Goal: Task Accomplishment & Management: Use online tool/utility

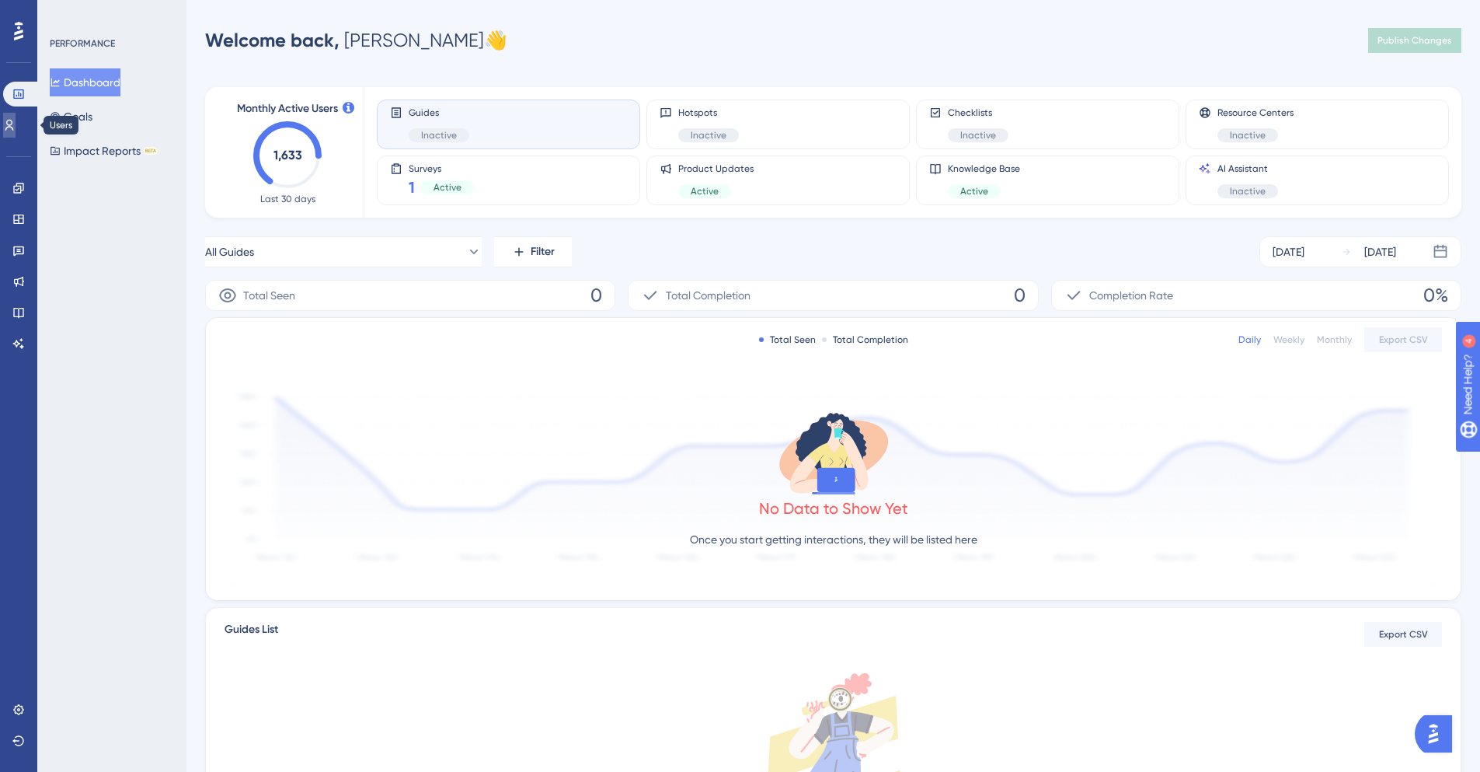
click at [16, 119] on icon at bounding box center [9, 125] width 12 height 12
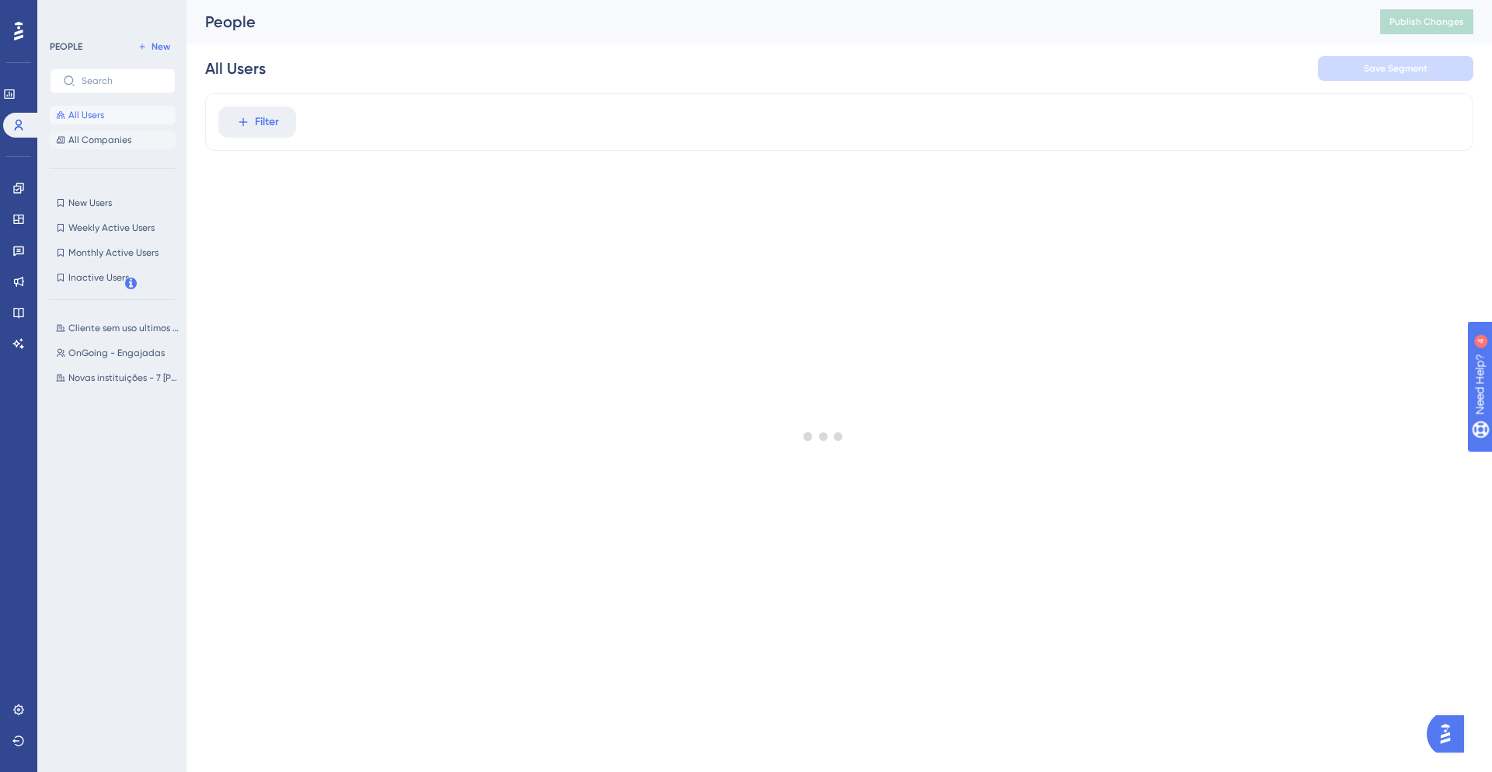
click at [117, 142] on span "All Companies" at bounding box center [99, 140] width 63 height 12
click at [274, 103] on div "Filter" at bounding box center [839, 122] width 1268 height 58
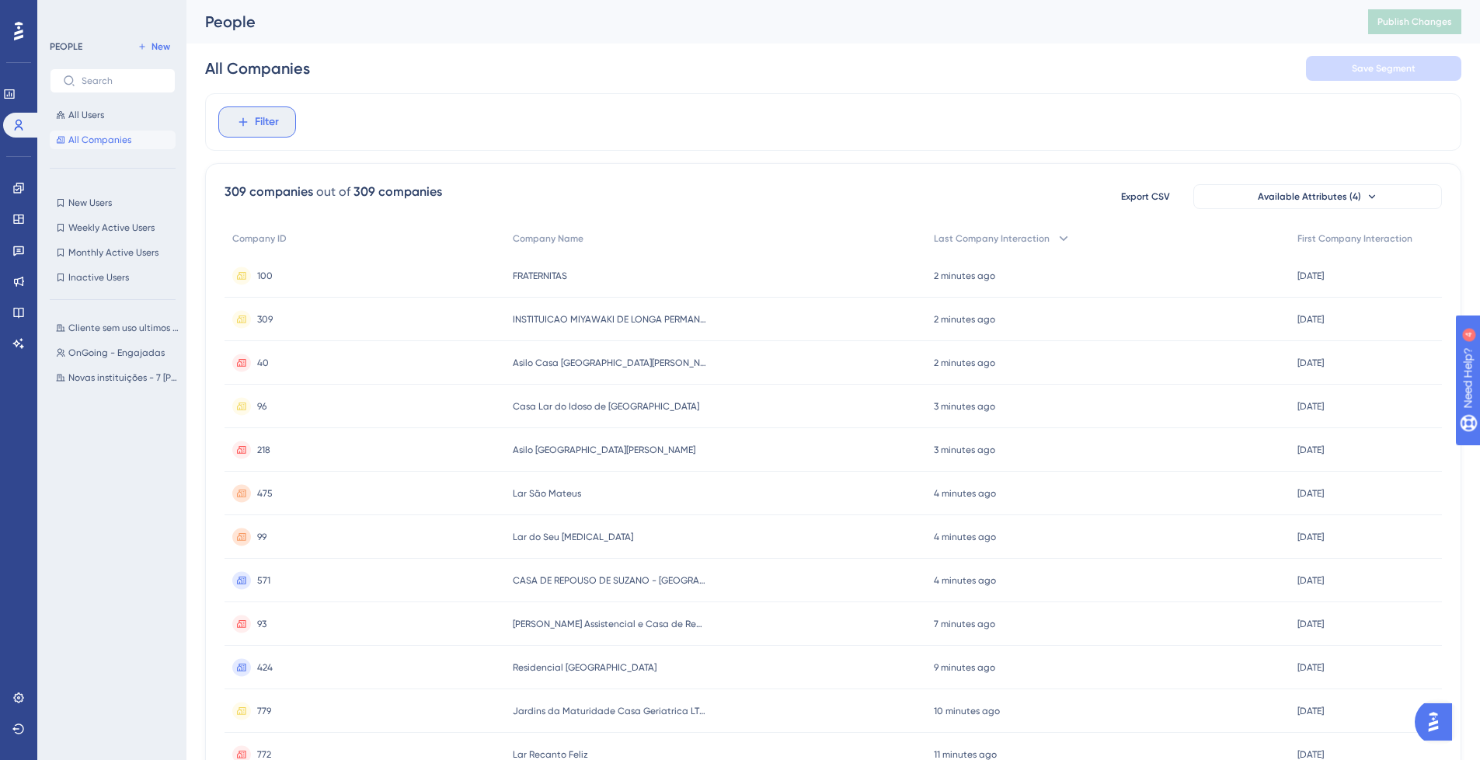
click at [272, 107] on button "Filter" at bounding box center [257, 121] width 78 height 31
click at [357, 333] on span "Last Company Interaction" at bounding box center [305, 332] width 129 height 19
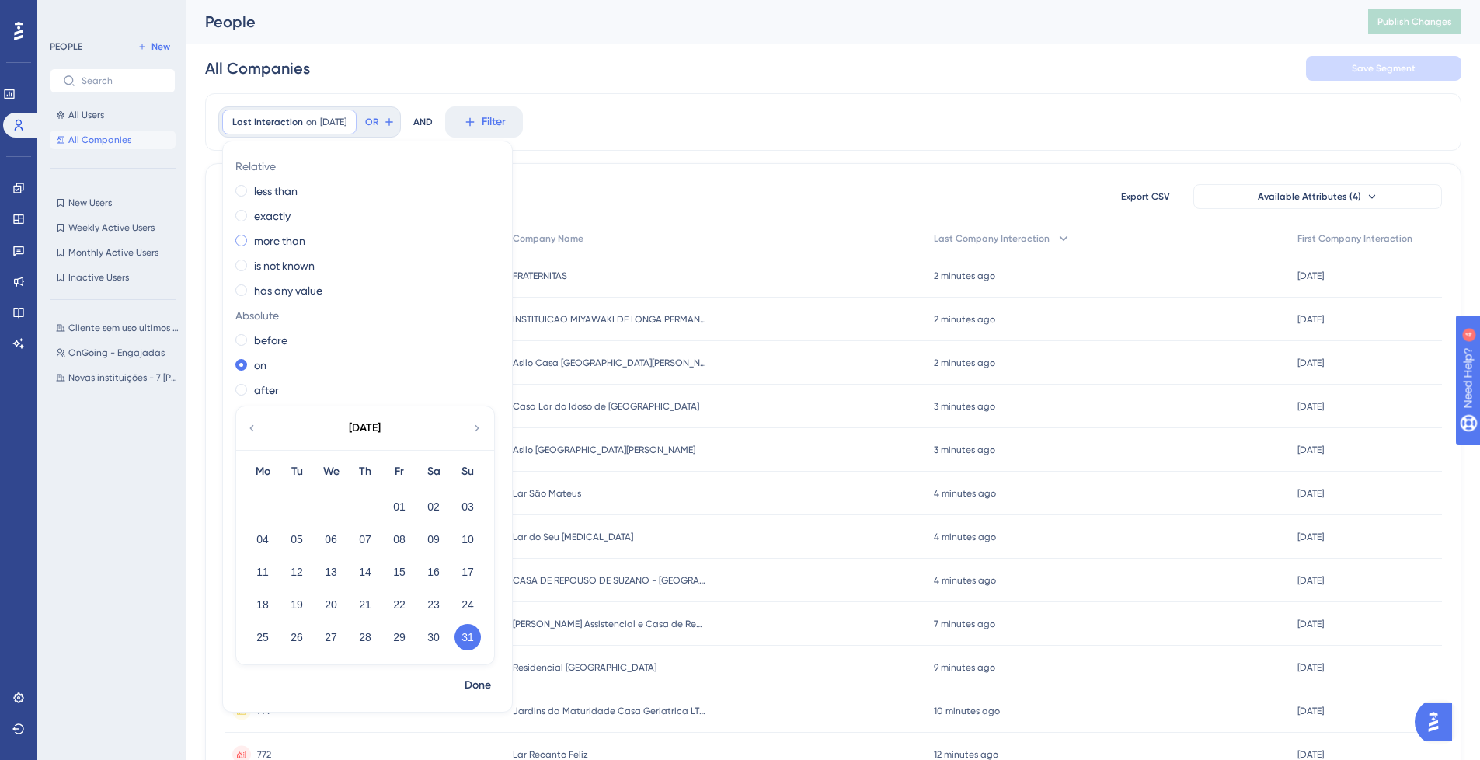
click at [299, 236] on label "more than" at bounding box center [279, 241] width 51 height 19
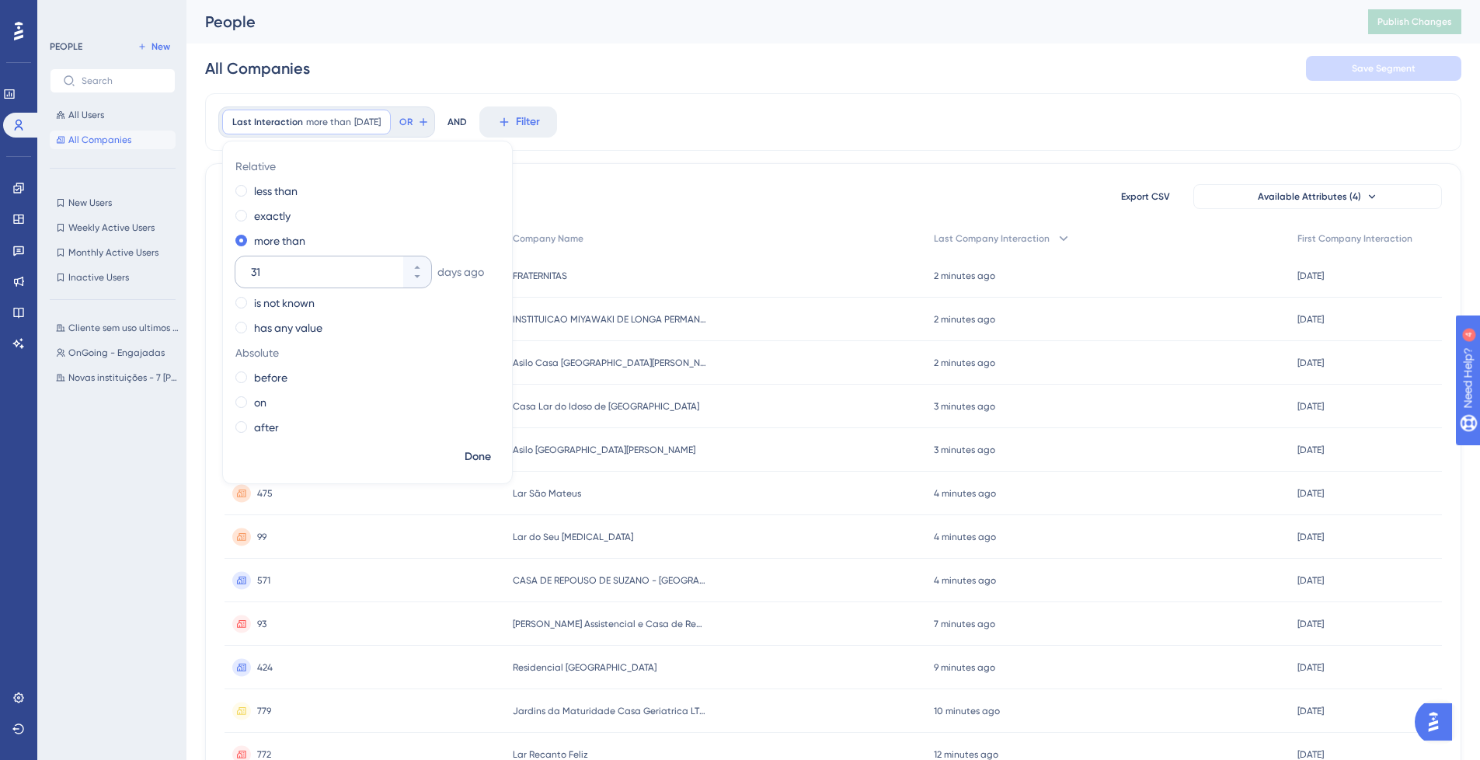
click at [330, 270] on input "31" at bounding box center [325, 272] width 149 height 19
type input "32"
click at [479, 450] on span "Done" at bounding box center [478, 457] width 26 height 19
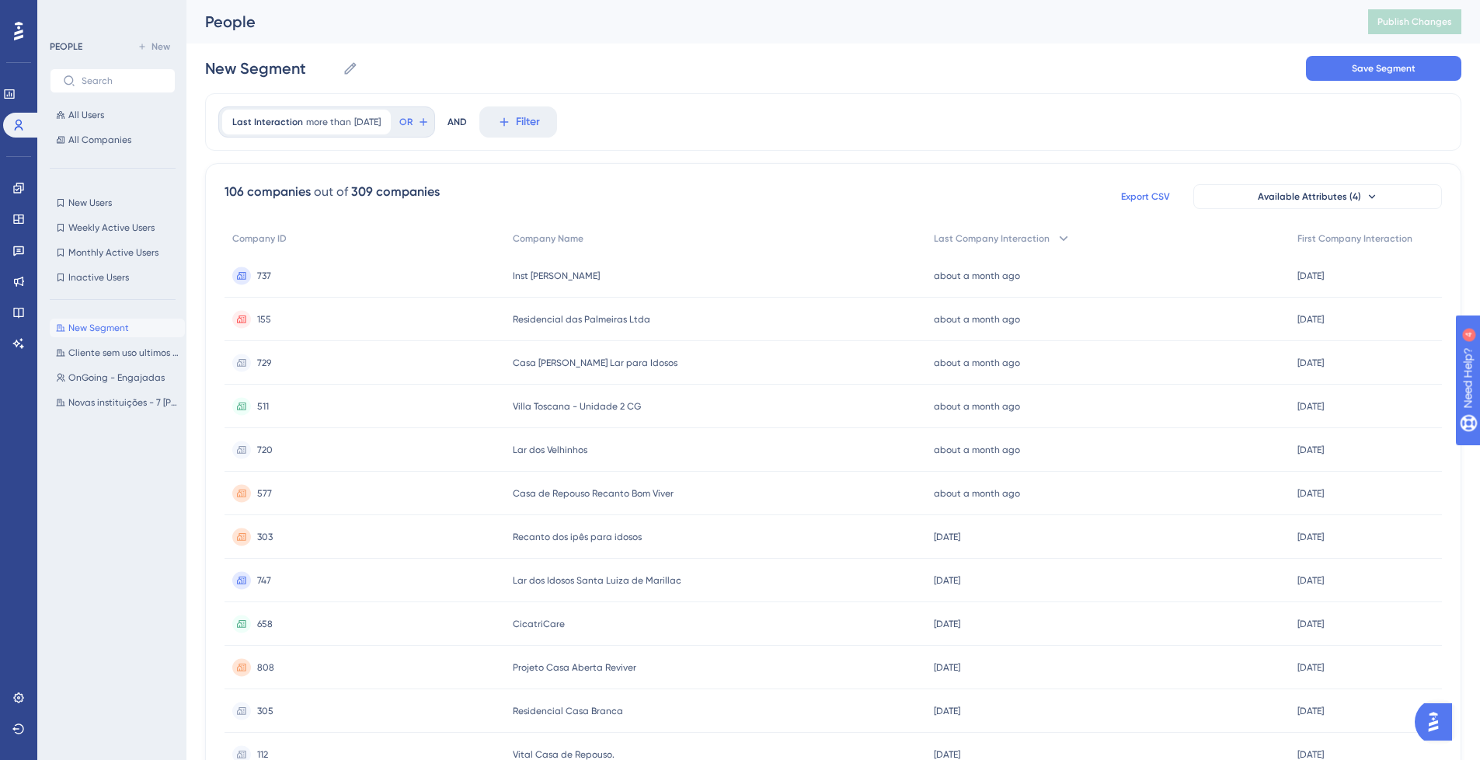
click at [1139, 195] on span "Export CSV" at bounding box center [1145, 196] width 49 height 12
click at [830, 189] on div "106 companies out of 309 companies Export CSV Available Attributes (4)" at bounding box center [834, 197] width 1218 height 28
